Goal: Task Accomplishment & Management: Use online tool/utility

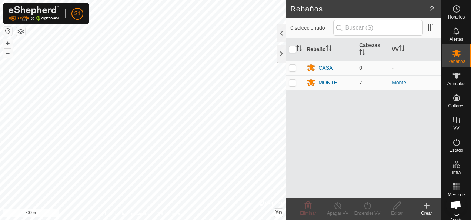
scroll to position [444, 0]
click at [450, 85] on span "Animales" at bounding box center [456, 83] width 18 height 4
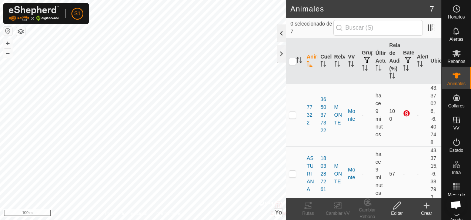
click at [281, 31] on div at bounding box center [281, 33] width 9 height 18
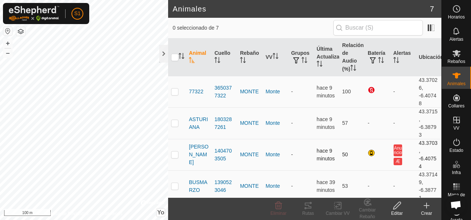
click at [230, 141] on div "Animales 7 0 seleccionado de 7 Animal [PERSON_NAME] Rebaño VV Grupos Última Act…" at bounding box center [220, 110] width 441 height 220
click at [166, 57] on div at bounding box center [163, 54] width 9 height 18
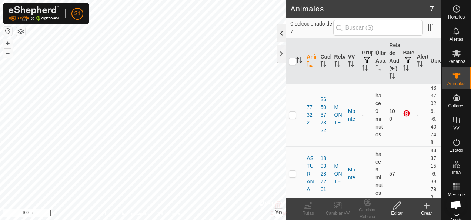
click at [280, 37] on div at bounding box center [281, 33] width 9 height 18
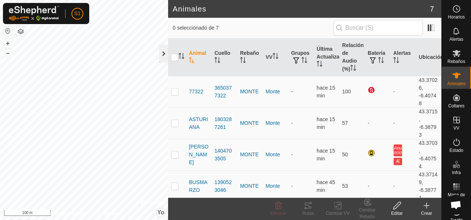
click at [164, 53] on div at bounding box center [163, 54] width 9 height 18
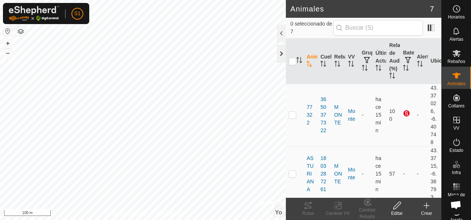
click at [281, 54] on div at bounding box center [281, 54] width 9 height 18
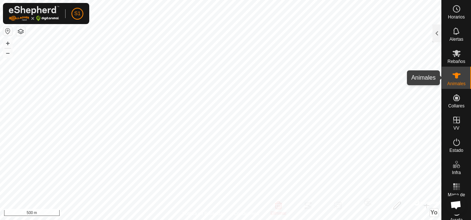
click at [455, 79] on icon at bounding box center [456, 75] width 9 height 9
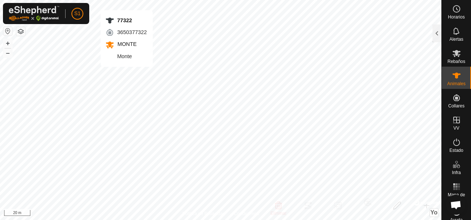
checkbox input "true"
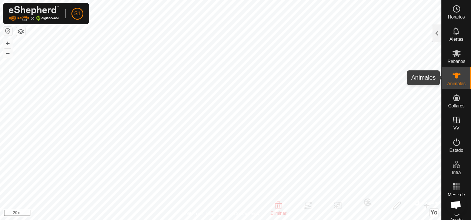
click at [452, 74] on icon at bounding box center [456, 76] width 8 height 6
click at [438, 34] on div at bounding box center [436, 33] width 9 height 18
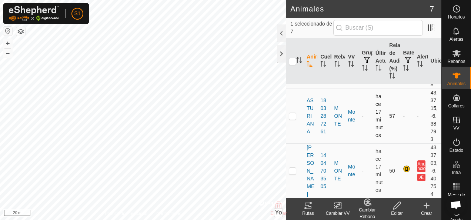
scroll to position [74, 0]
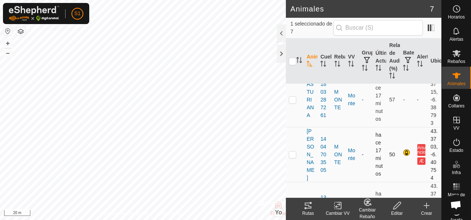
click at [292, 152] on p-checkbox at bounding box center [292, 154] width 7 height 6
checkbox input "true"
click at [312, 207] on icon at bounding box center [308, 205] width 9 height 9
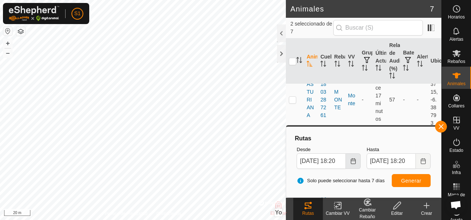
click at [350, 161] on icon "Elija la fecha" at bounding box center [353, 161] width 6 height 6
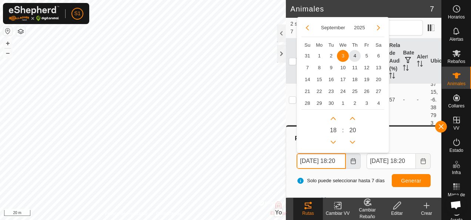
scroll to position [0, 7]
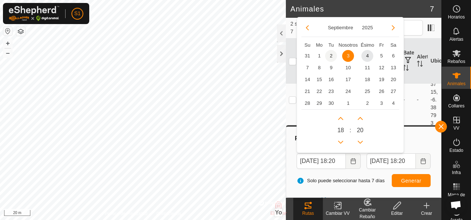
click at [327, 57] on span "2" at bounding box center [331, 56] width 12 height 12
type input "[DATE] 18:20"
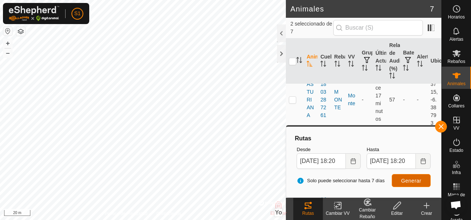
click at [423, 180] on button "Generar" at bounding box center [411, 180] width 39 height 13
click at [283, 58] on div at bounding box center [281, 54] width 9 height 18
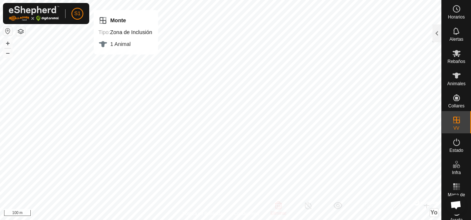
checkbox input "false"
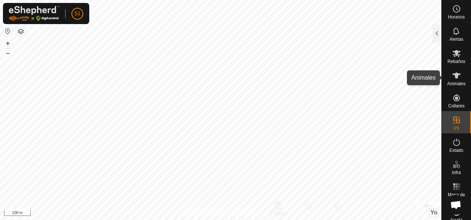
click at [454, 83] on span "Animales" at bounding box center [456, 83] width 18 height 4
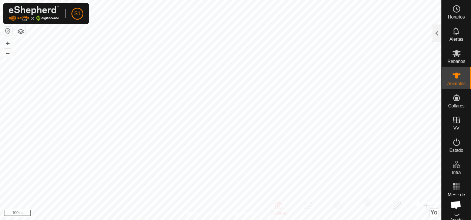
click at [455, 77] on icon at bounding box center [456, 75] width 9 height 9
click at [439, 34] on div at bounding box center [436, 33] width 9 height 18
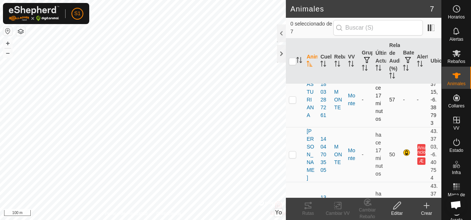
scroll to position [111, 0]
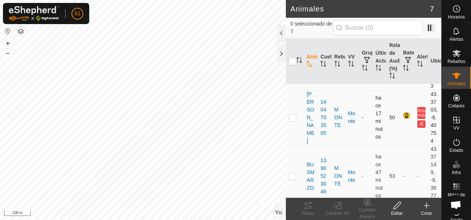
click at [292, 114] on p-checkbox at bounding box center [292, 117] width 7 height 6
checkbox input "true"
click at [311, 210] on div "Rutas" at bounding box center [308, 213] width 30 height 7
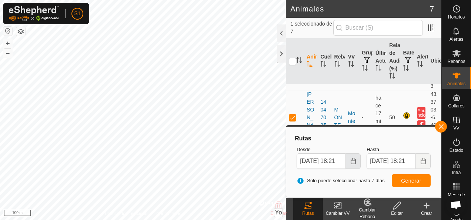
click at [351, 160] on icon "Elija la fecha" at bounding box center [353, 161] width 5 height 6
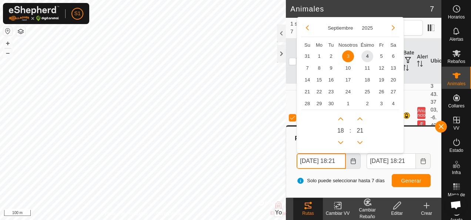
scroll to position [0, 7]
click at [330, 53] on span "2" at bounding box center [331, 56] width 12 height 12
type input "[DATE] 18:21"
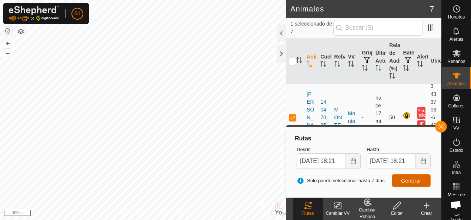
click at [410, 180] on span "Generar" at bounding box center [411, 181] width 20 height 6
click at [281, 55] on div at bounding box center [281, 54] width 9 height 18
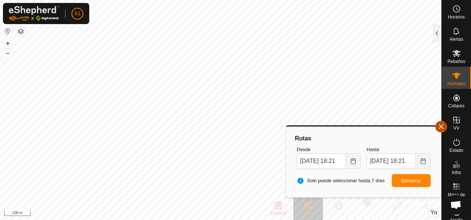
click at [442, 127] on button "button" at bounding box center [441, 127] width 12 height 12
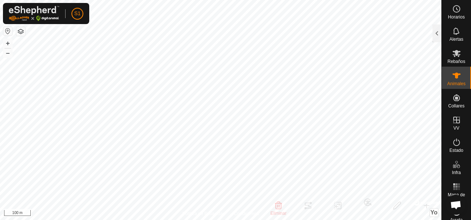
click at [426, 205] on div at bounding box center [426, 202] width 24 height 7
click at [436, 201] on div at bounding box center [426, 202] width 24 height 7
click at [445, 196] on div "Mapa de Calor" at bounding box center [456, 191] width 29 height 27
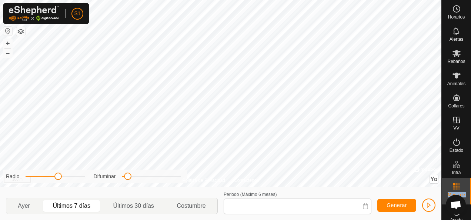
type input "[DATE] - [DATE]"
click at [452, 77] on icon at bounding box center [456, 75] width 9 height 9
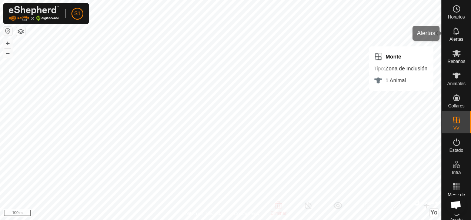
click at [444, 36] on div "Alertas" at bounding box center [456, 33] width 29 height 22
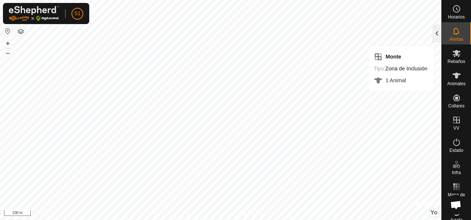
click at [438, 39] on div at bounding box center [436, 33] width 9 height 18
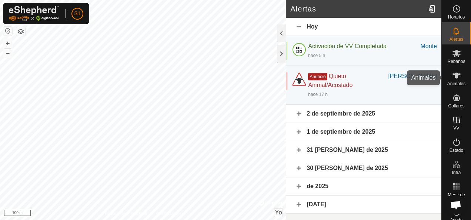
click at [456, 79] on icon at bounding box center [456, 75] width 9 height 9
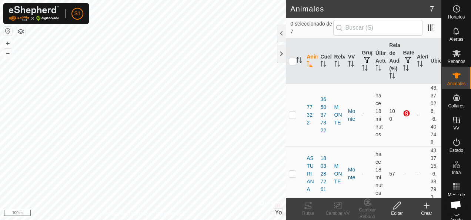
click at [0, 137] on html "S1 Horarios Alertas Rebaños Animales Collares VV Estado Infra Mapa de Calor Ayu…" at bounding box center [235, 110] width 471 height 220
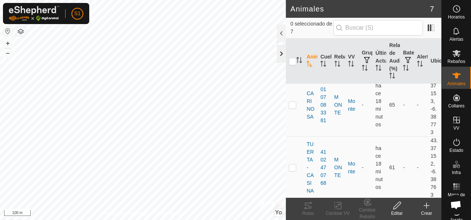
click at [282, 54] on div at bounding box center [281, 54] width 9 height 18
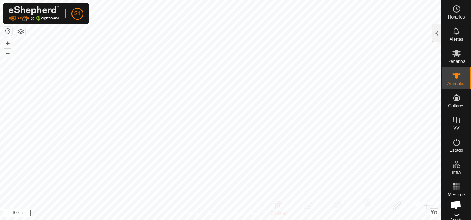
click at [347, 220] on html "S1 Horarios Alertas Rebaños Animales Collares VV Estado Infra Mapa de Calor Ayu…" at bounding box center [235, 110] width 471 height 220
checkbox input "false"
click at [435, 37] on div at bounding box center [436, 33] width 9 height 18
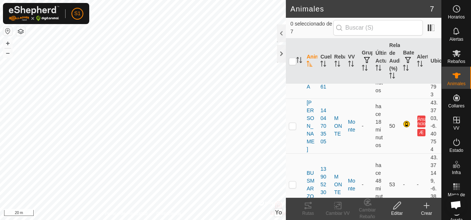
scroll to position [85, 0]
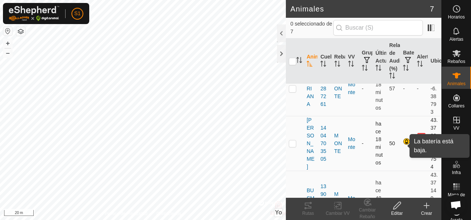
click at [404, 140] on div at bounding box center [407, 142] width 9 height 9
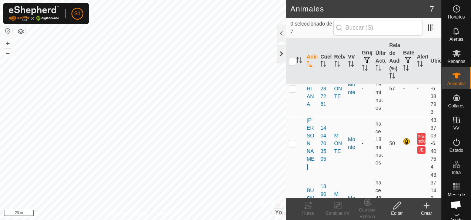
click at [282, 57] on div at bounding box center [281, 54] width 9 height 18
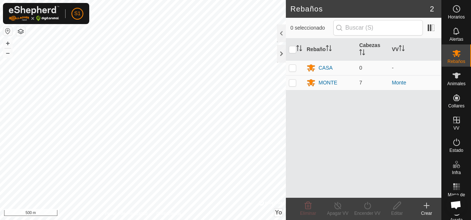
scroll to position [444, 0]
click at [283, 56] on div at bounding box center [281, 54] width 9 height 18
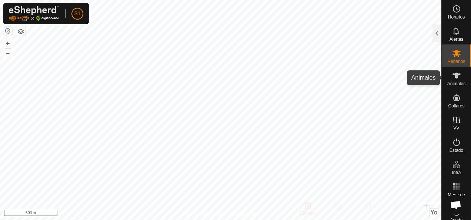
click at [455, 79] on icon at bounding box center [456, 75] width 9 height 9
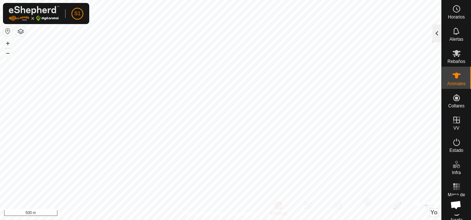
click at [440, 36] on div at bounding box center [436, 33] width 9 height 18
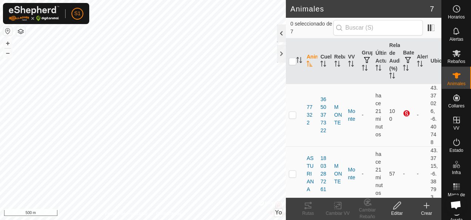
click at [283, 34] on div at bounding box center [281, 33] width 9 height 18
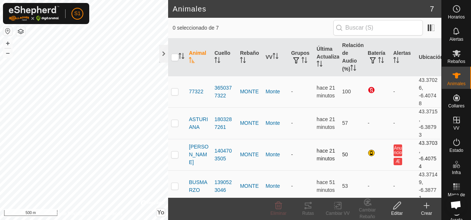
click at [175, 154] on p-checkbox at bounding box center [174, 154] width 7 height 6
click at [163, 56] on div at bounding box center [163, 54] width 9 height 18
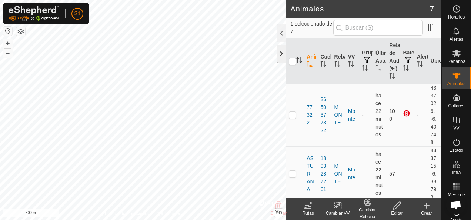
click at [280, 54] on div at bounding box center [281, 54] width 9 height 18
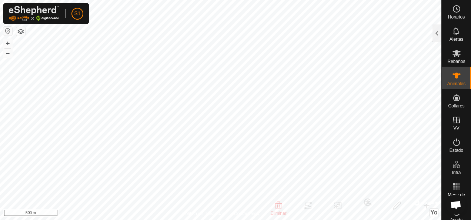
click at [363, 220] on html "S1 Horarios Alertas Rebaños Animales Collares VV Estado Infra Mapa de Calor Ayu…" at bounding box center [235, 110] width 471 height 220
click at [437, 37] on div at bounding box center [436, 33] width 9 height 18
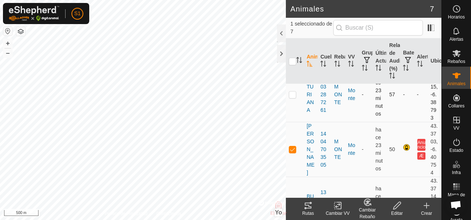
scroll to position [111, 0]
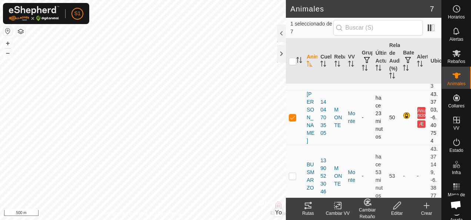
click at [292, 114] on p-checkbox at bounding box center [292, 117] width 7 height 6
checkbox input "true"
click at [304, 208] on icon at bounding box center [308, 205] width 9 height 9
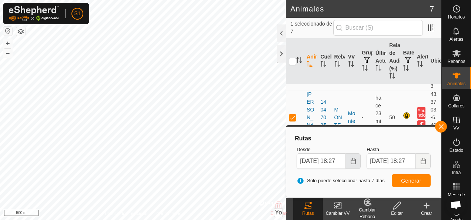
click at [352, 159] on icon "Elija la fecha" at bounding box center [353, 161] width 6 height 6
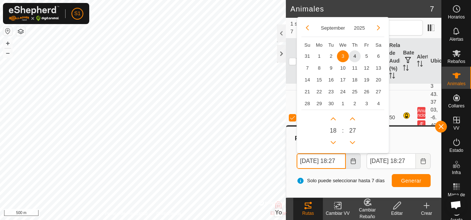
scroll to position [0, 7]
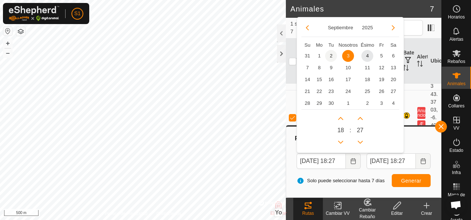
click at [334, 57] on span "2" at bounding box center [331, 56] width 12 height 12
type input "02 Sep, 2025 18:27"
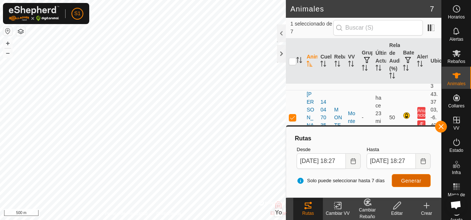
click at [414, 184] on button "Generar" at bounding box center [411, 180] width 39 height 13
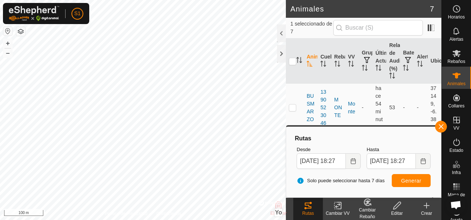
scroll to position [185, 0]
click at [444, 129] on button "button" at bounding box center [441, 127] width 12 height 12
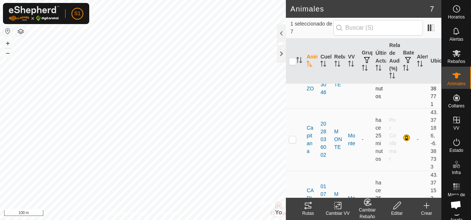
scroll to position [222, 0]
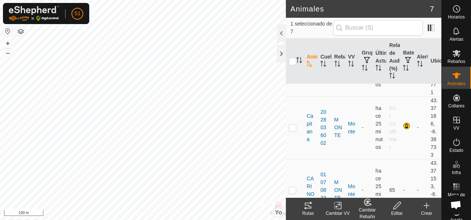
click at [0, 12] on html "S1 Horarios Alertas Rebaños Animales Collares VV Estado Infra Mapa de Calor Ayu…" at bounding box center [235, 110] width 471 height 220
click at [0, 110] on html "S1 Horarios Alertas Rebaños Animales Collares VV Estado Infra Mapa de Calor Ayu…" at bounding box center [235, 110] width 471 height 220
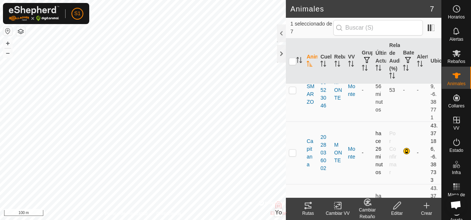
scroll to position [196, 0]
click at [314, 130] on div "Animales 7 1 seleccionado de 7 Animal Cuello Rebaño VV Grupos Última Actualizac…" at bounding box center [220, 110] width 441 height 220
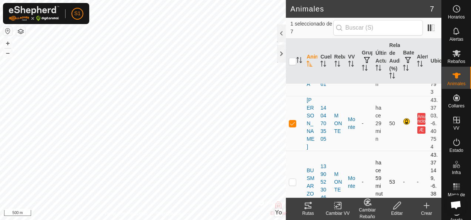
scroll to position [85, 0]
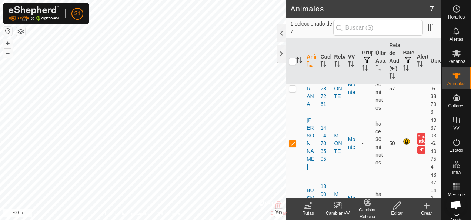
click at [280, 29] on div at bounding box center [281, 33] width 9 height 18
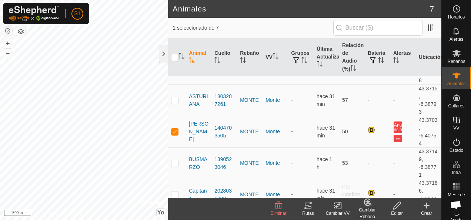
scroll to position [0, 0]
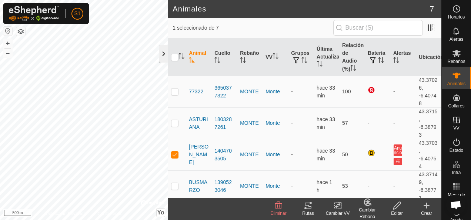
click at [162, 59] on div at bounding box center [163, 54] width 9 height 18
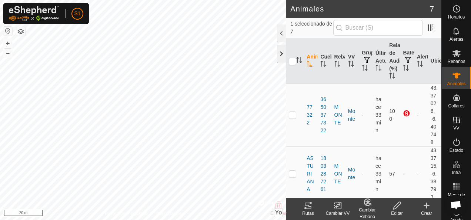
click at [0, 16] on html "S1 Horarios Alertas Rebaños Animales Collares VV Estado Infra Mapa de Calor Ayu…" at bounding box center [235, 110] width 471 height 220
click at [1, 0] on html "S1 Horarios Alertas Rebaños Animales Collares VV Estado Infra Mapa de Calor Ayu…" at bounding box center [235, 110] width 471 height 220
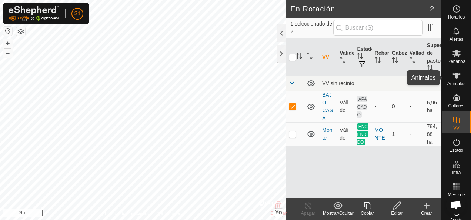
click at [455, 74] on icon at bounding box center [456, 76] width 8 height 6
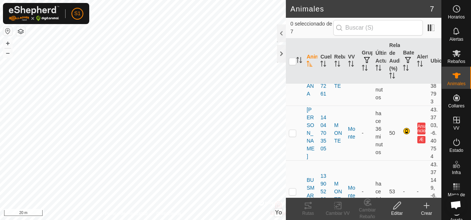
scroll to position [111, 0]
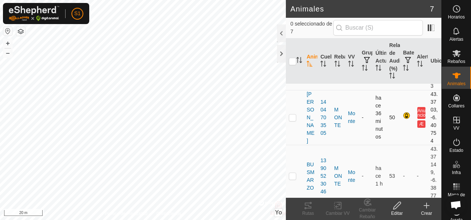
click at [291, 115] on p-checkbox at bounding box center [292, 117] width 7 height 6
checkbox input "true"
click at [312, 208] on icon at bounding box center [308, 205] width 9 height 9
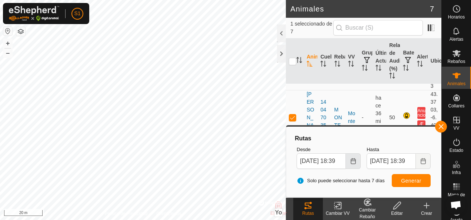
click at [352, 160] on icon "Elija la fecha" at bounding box center [353, 161] width 5 height 6
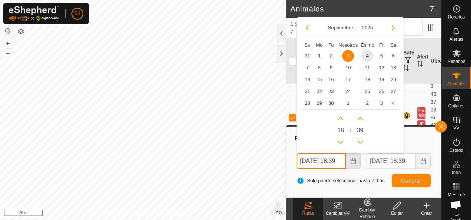
scroll to position [0, 7]
click at [318, 55] on span "1" at bounding box center [319, 56] width 12 height 12
type input "01 Sep, 2025 18:39"
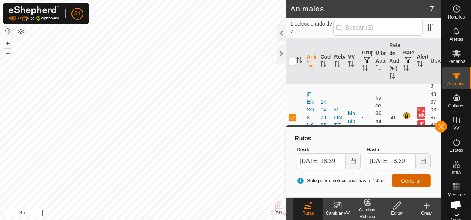
click at [407, 180] on span "Generar" at bounding box center [411, 181] width 20 height 6
click at [0, 160] on html "S1 Horarios Alertas Rebaños Animales Collares VV Estado Infra Mapa de Calor Ayu…" at bounding box center [235, 110] width 471 height 220
click at [86, 220] on html "S1 Horarios Alertas Rebaños Animales Collares VV Estado Infra Mapa de Calor Ayu…" at bounding box center [235, 110] width 471 height 220
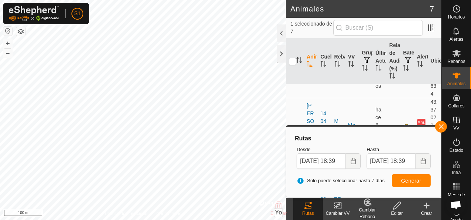
click at [61, 0] on html "S1 Horarios Alertas Rebaños Animales Collares VV Estado Infra Mapa de Calor Ayu…" at bounding box center [235, 110] width 471 height 220
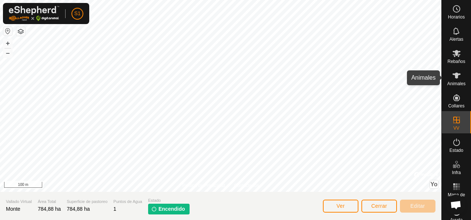
click at [461, 77] on div "Animales" at bounding box center [456, 78] width 29 height 22
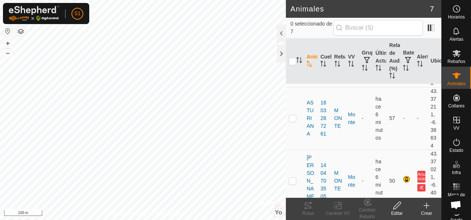
scroll to position [74, 0]
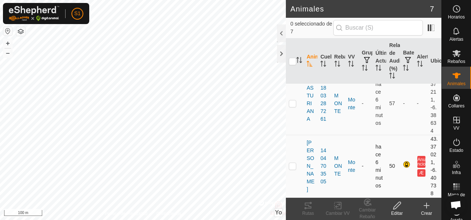
click at [294, 164] on p-checkbox at bounding box center [292, 166] width 7 height 6
checkbox input "true"
click at [312, 207] on icon at bounding box center [308, 205] width 9 height 9
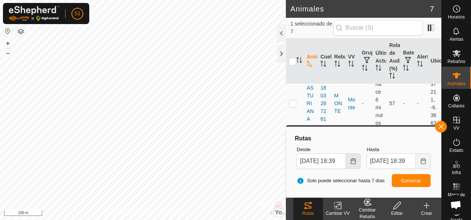
click at [358, 163] on button "Elija la fecha" at bounding box center [353, 161] width 15 height 16
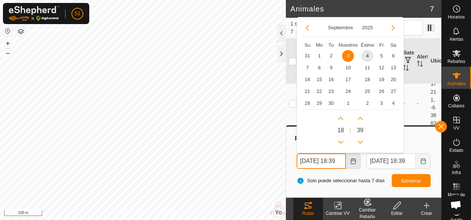
scroll to position [0, 7]
click at [305, 56] on span "31" at bounding box center [307, 56] width 12 height 12
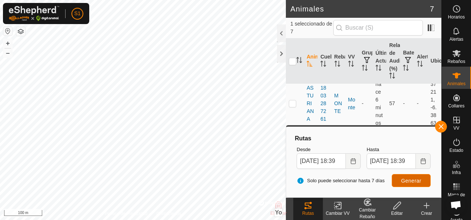
click at [400, 179] on button "Generar" at bounding box center [411, 180] width 39 height 13
click at [355, 161] on icon "Elija la fecha" at bounding box center [353, 161] width 6 height 6
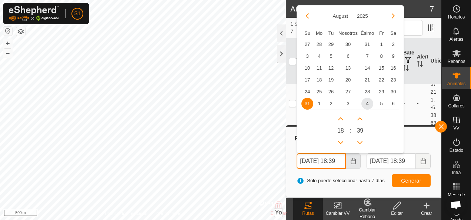
scroll to position [0, 7]
click at [392, 90] on span "30" at bounding box center [393, 92] width 12 height 12
type input "30 Aug, 2025 18:39"
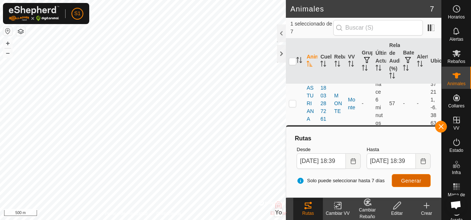
click at [413, 179] on span "Generar" at bounding box center [411, 181] width 20 height 6
click at [424, 181] on button "Generar" at bounding box center [411, 180] width 39 height 13
click at [279, 50] on div at bounding box center [281, 54] width 9 height 18
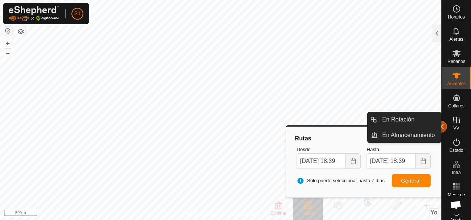
click at [445, 124] on button "button" at bounding box center [441, 127] width 12 height 12
